Goal: Find specific page/section: Find specific page/section

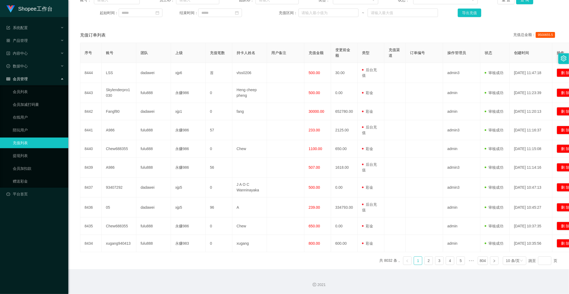
scroll to position [18, 0]
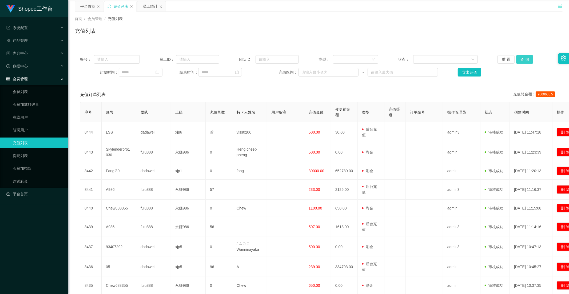
click at [521, 60] on button "查 询" at bounding box center [524, 59] width 17 height 9
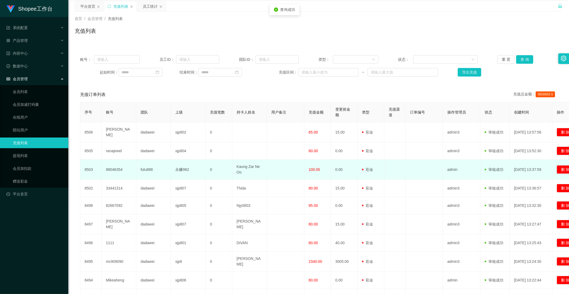
scroll to position [70, 0]
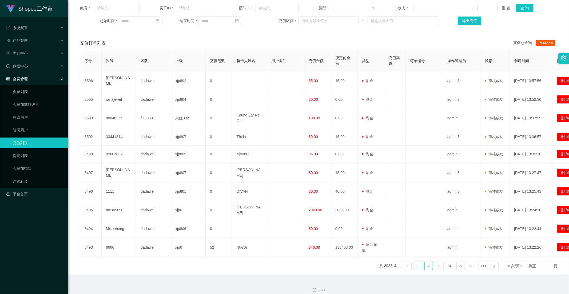
click at [426, 262] on link "2" at bounding box center [428, 266] width 8 height 8
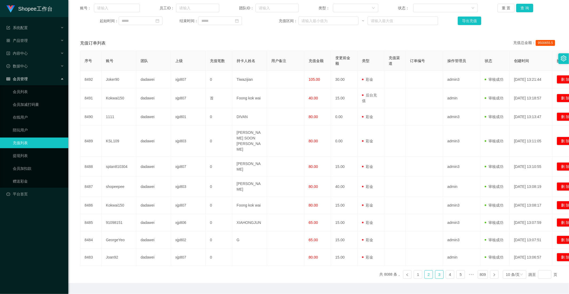
click at [438, 271] on link "3" at bounding box center [439, 275] width 8 height 8
click at [446, 271] on link "4" at bounding box center [450, 275] width 8 height 8
click at [404, 271] on link "1" at bounding box center [407, 275] width 8 height 8
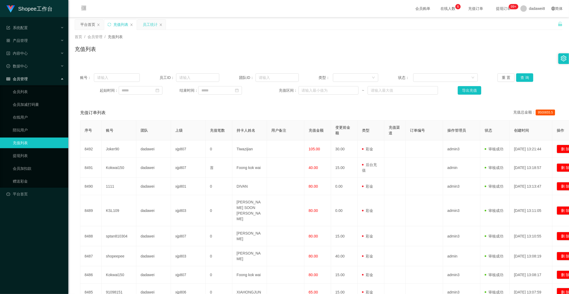
click at [143, 27] on div "员工统计" at bounding box center [150, 24] width 15 height 10
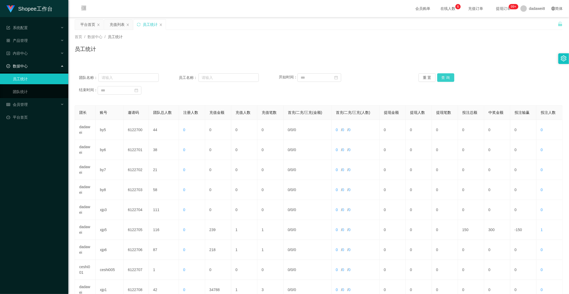
click at [437, 74] on button "查 询" at bounding box center [445, 77] width 17 height 9
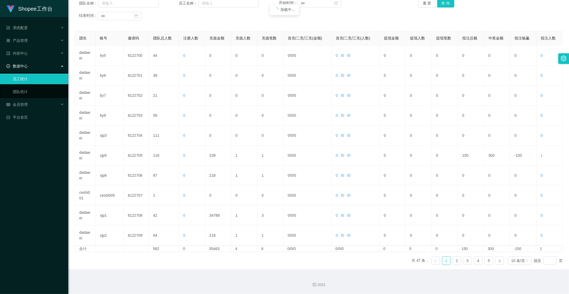
click at [470, 260] on ul "共 47 条， 1 2 3 4 5 10 条/页 跳至 页" at bounding box center [486, 260] width 151 height 9
click at [474, 260] on link "4" at bounding box center [478, 261] width 8 height 8
click at [485, 260] on link "5" at bounding box center [489, 261] width 8 height 8
click at [475, 261] on link "4" at bounding box center [478, 261] width 8 height 8
click at [486, 260] on link "5" at bounding box center [489, 261] width 8 height 8
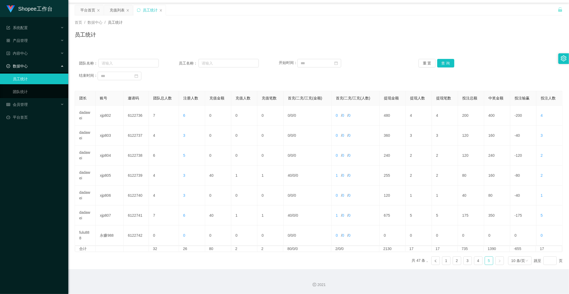
scroll to position [14, 0]
click at [474, 259] on link "4" at bounding box center [478, 261] width 8 height 8
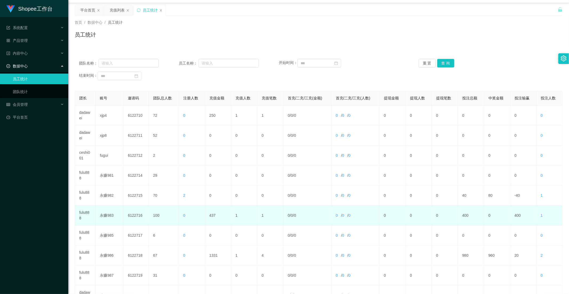
scroll to position [74, 0]
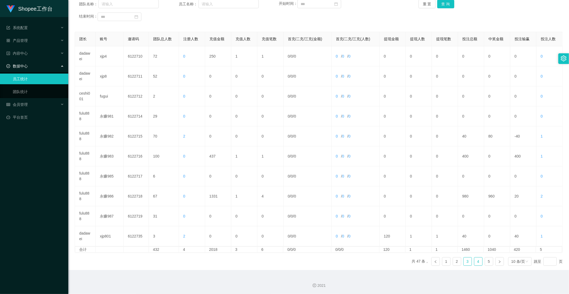
click at [465, 261] on link "3" at bounding box center [467, 262] width 8 height 8
